Goal: Information Seeking & Learning: Learn about a topic

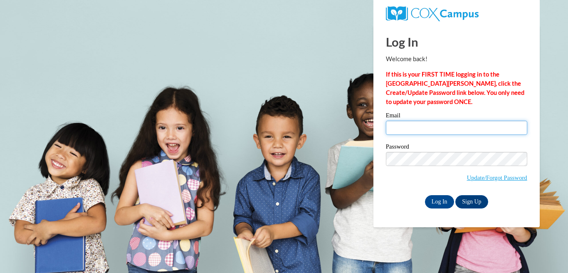
click at [401, 128] on input "Email" at bounding box center [456, 128] width 141 height 14
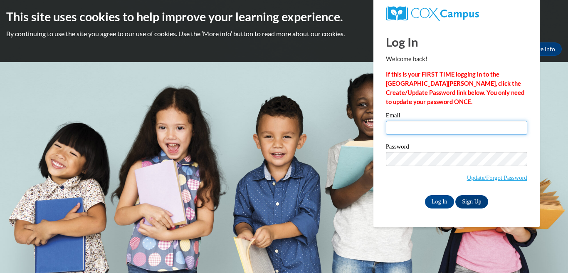
type input "[EMAIL_ADDRESS][DOMAIN_NAME]"
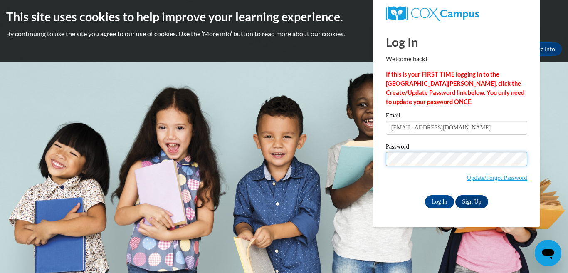
click at [425, 195] on input "Log In" at bounding box center [439, 201] width 29 height 13
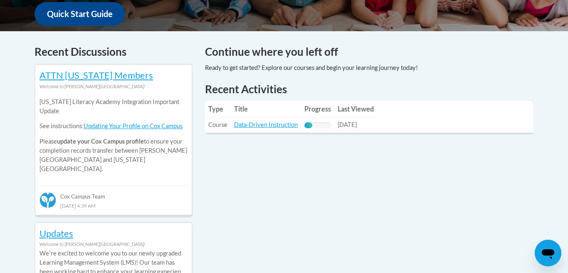
scroll to position [314, 0]
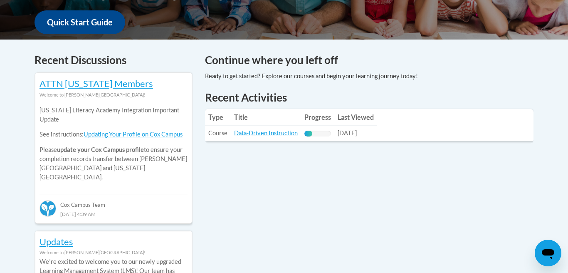
click at [384, 130] on table "Type Title Progress Last Viewed Type: Course Title: Data-Driven Instruction Pro…" at bounding box center [369, 125] width 328 height 32
click at [286, 134] on link "Data-Driven Instruction" at bounding box center [266, 132] width 64 height 7
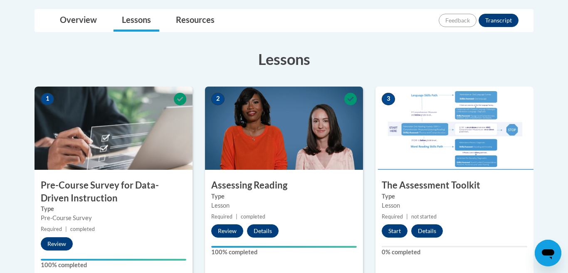
scroll to position [199, 0]
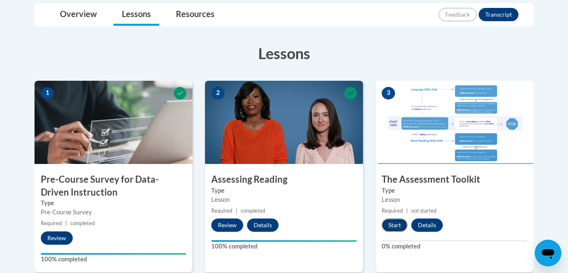
click at [399, 222] on button "Start" at bounding box center [395, 224] width 26 height 13
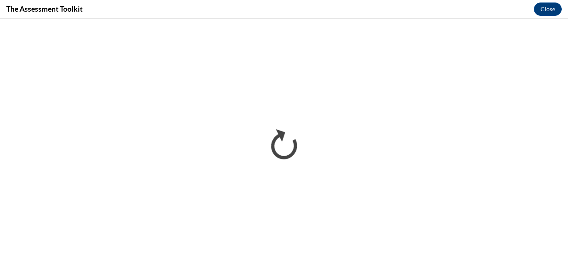
scroll to position [0, 0]
click at [544, 10] on button "Close" at bounding box center [548, 8] width 28 height 13
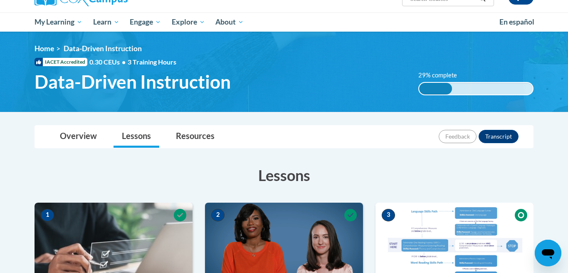
scroll to position [273, 0]
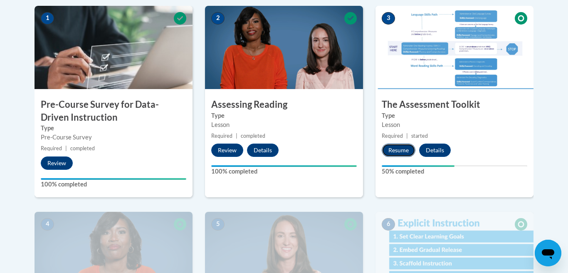
click at [404, 148] on button "Resume" at bounding box center [399, 149] width 34 height 13
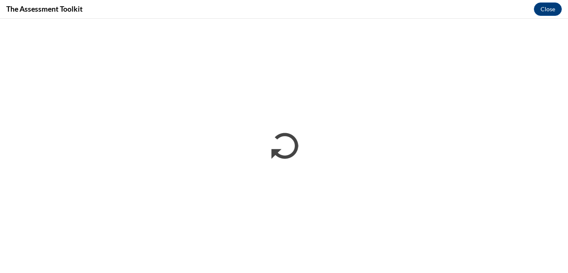
scroll to position [0, 0]
